Goal: Use online tool/utility: Utilize a website feature to perform a specific function

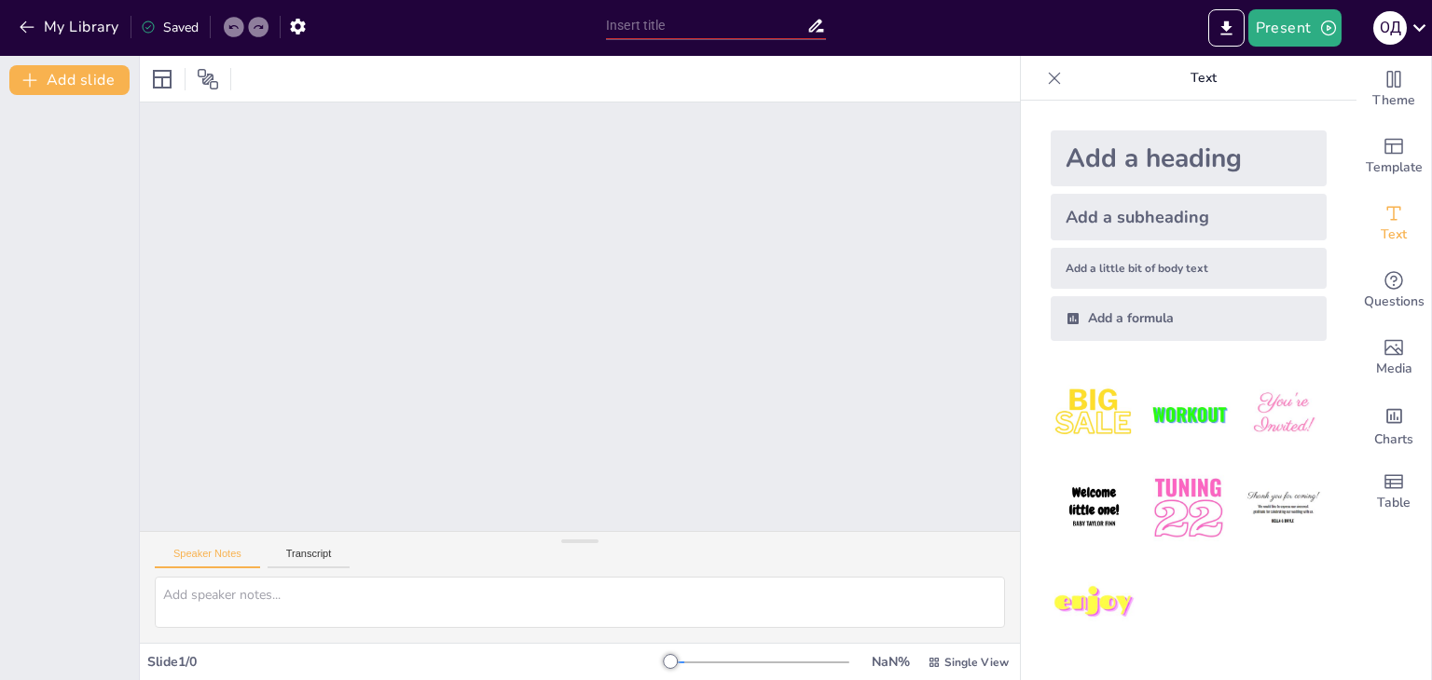
click at [172, 654] on div "Slide 1 / 0" at bounding box center [408, 662] width 523 height 18
click at [313, 550] on button "Transcript" at bounding box center [308, 558] width 83 height 21
click at [203, 556] on button "Speaker Notes" at bounding box center [207, 558] width 105 height 21
click at [1045, 75] on icon at bounding box center [1054, 78] width 19 height 19
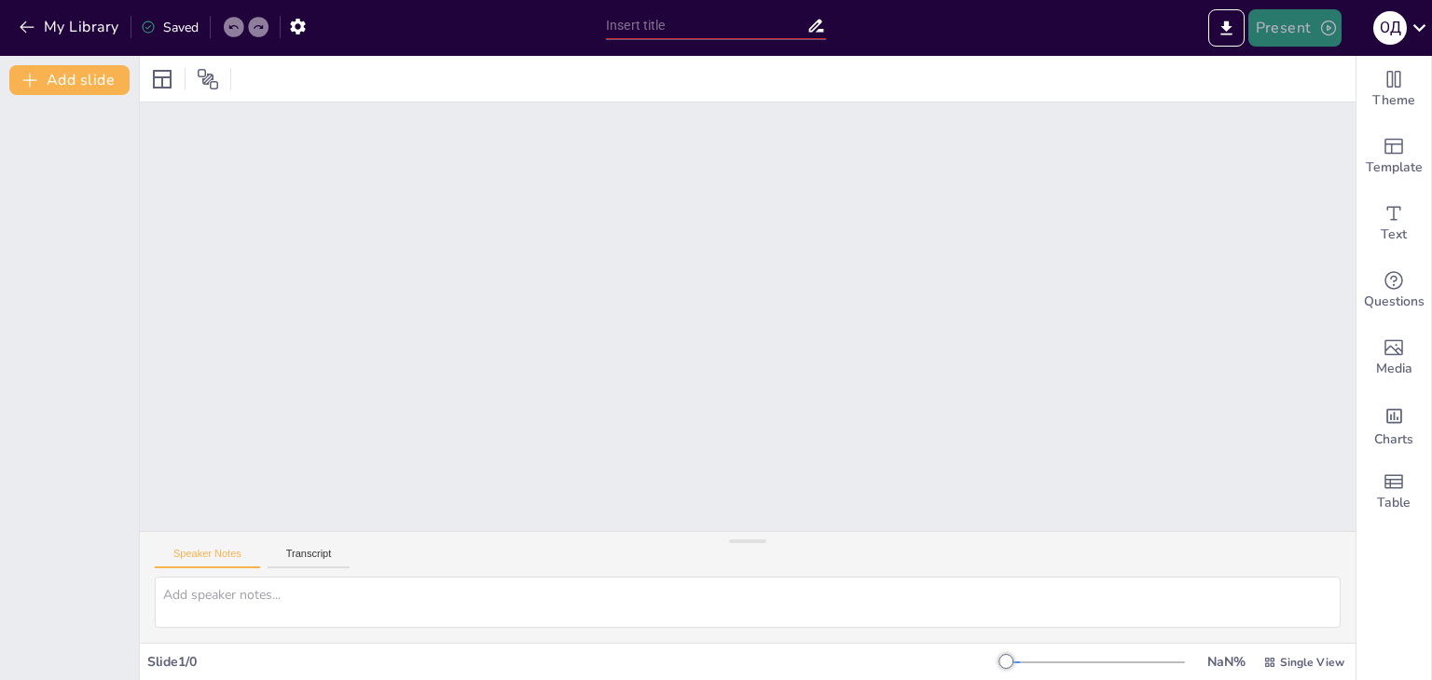
click at [1291, 30] on button "Present" at bounding box center [1294, 27] width 93 height 37
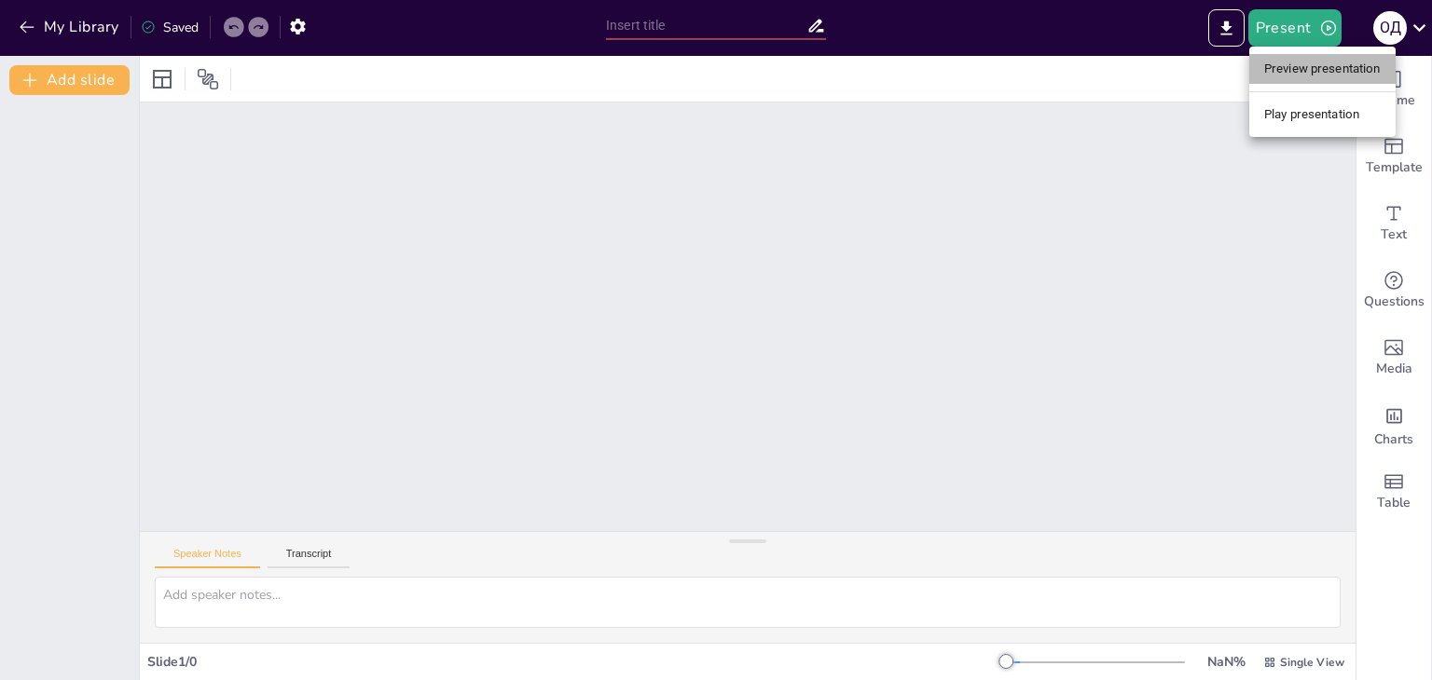
click at [1306, 67] on li "Preview presentation" at bounding box center [1322, 69] width 146 height 30
